Goal: Task Accomplishment & Management: Complete application form

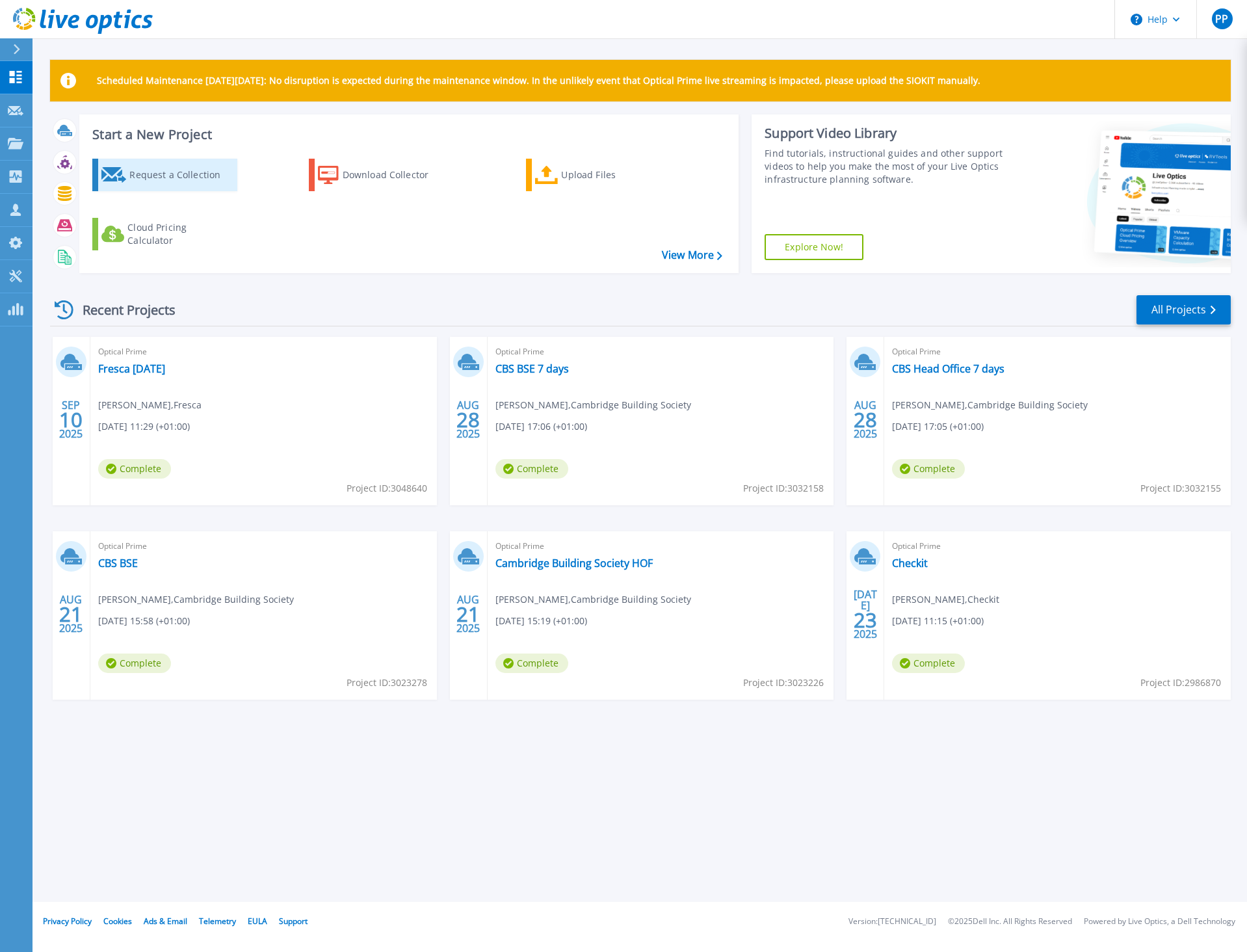
click at [168, 168] on div "Request a Collection" at bounding box center [181, 175] width 104 height 26
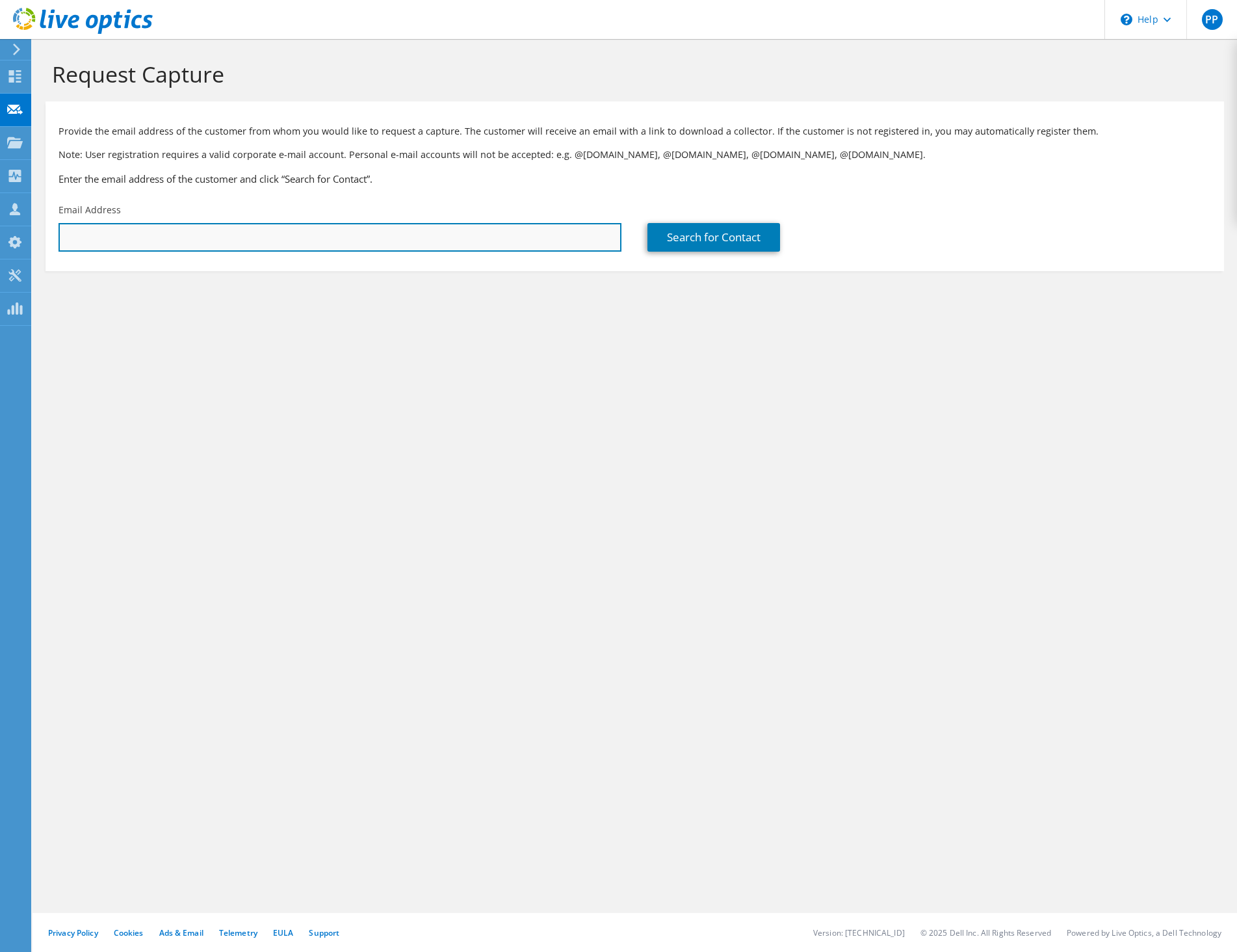
click at [276, 243] on input "text" at bounding box center [339, 237] width 563 height 29
type input "p"
type input "n"
click at [156, 238] on input "text" at bounding box center [339, 237] width 563 height 29
type input "gabe"
